Goal: Task Accomplishment & Management: Manage account settings

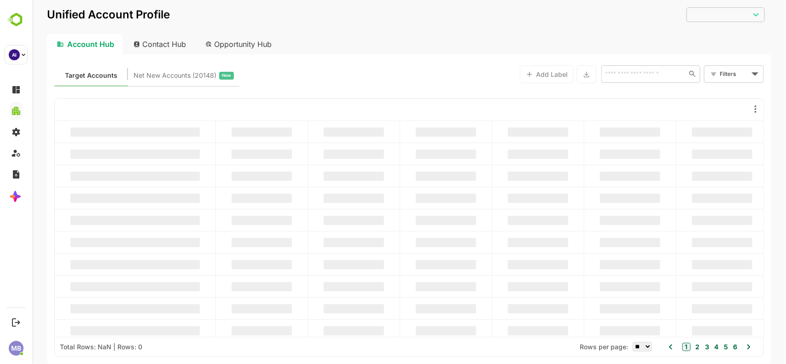
type input "**********"
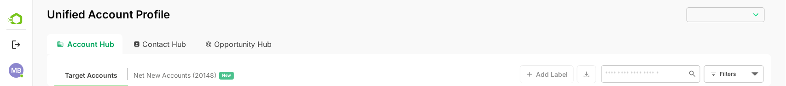
type input "**********"
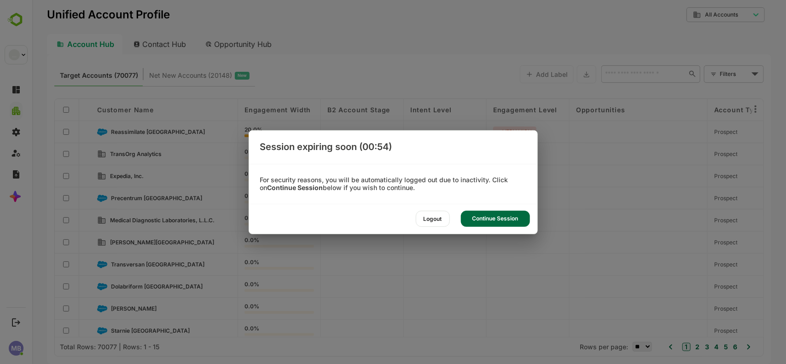
click at [479, 86] on div "Continue Session" at bounding box center [495, 219] width 69 height 16
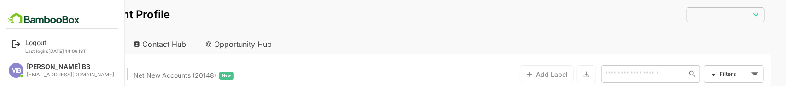
type input "**********"
